Goal: Navigation & Orientation: Go to known website

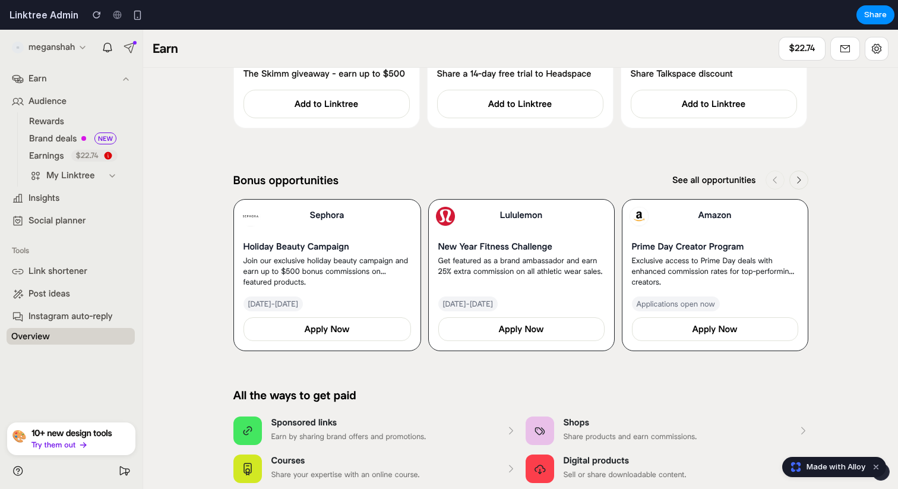
scroll to position [800, 0]
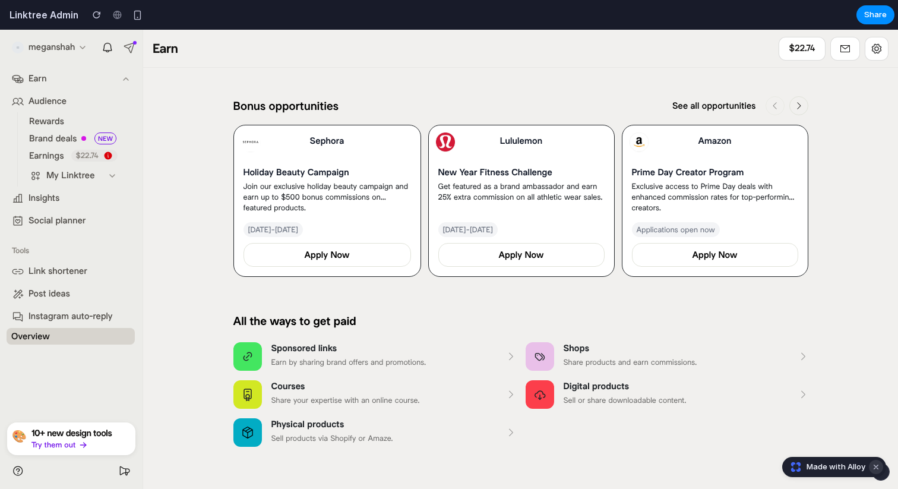
click at [877, 465] on button "Dismiss watermark" at bounding box center [875, 466] width 14 height 14
